Goal: Transaction & Acquisition: Download file/media

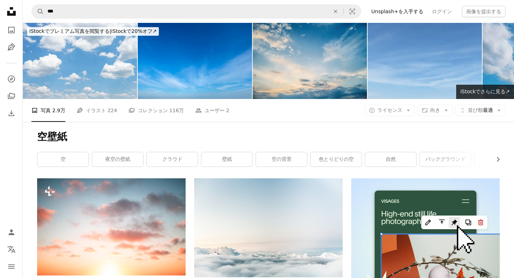
scroll to position [5399, 0]
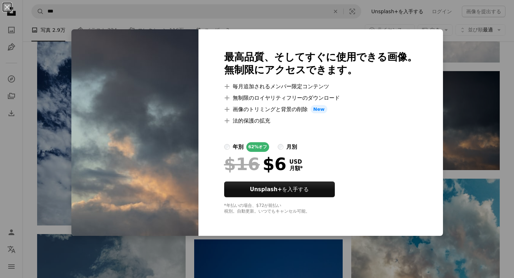
click at [456, 74] on div "An X shape 最高品質、そしてすぐに使用できる画像。 無制限にアクセスできます。 A plus sign 毎月追加されるメンバー限定コンテンツ A p…" at bounding box center [257, 139] width 514 height 278
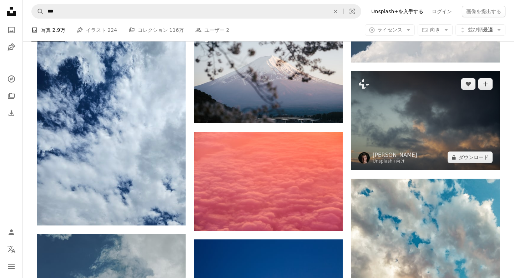
click at [407, 114] on img at bounding box center [425, 120] width 148 height 99
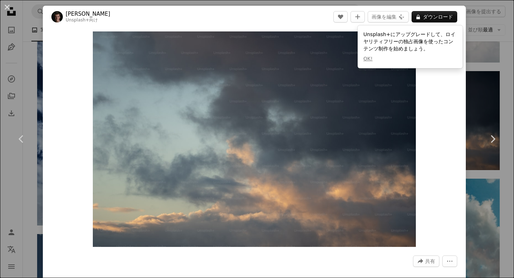
click at [481, 72] on div "An X shape Chevron left Chevron right [PERSON_NAME] Unsplash+ 向け A heart A plus…" at bounding box center [257, 139] width 514 height 278
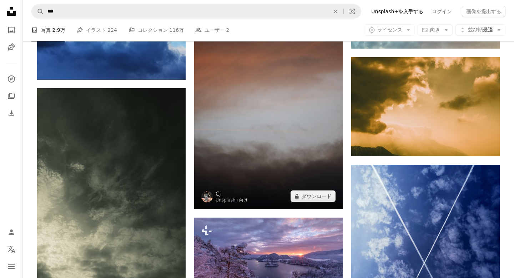
scroll to position [5756, 0]
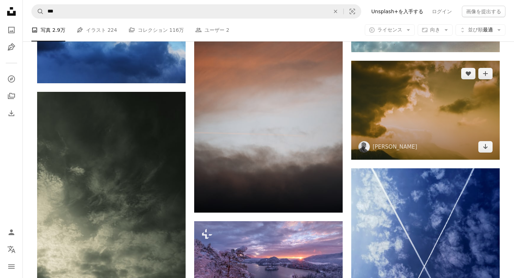
click at [418, 98] on img at bounding box center [425, 110] width 148 height 99
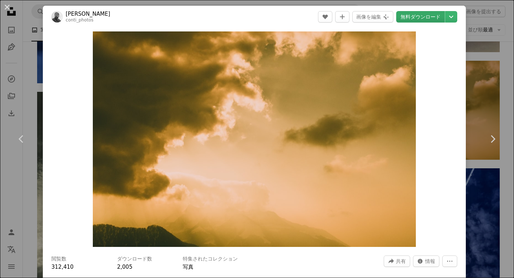
click at [426, 15] on link "無料ダウンロード" at bounding box center [420, 16] width 49 height 11
